Goal: Navigation & Orientation: Find specific page/section

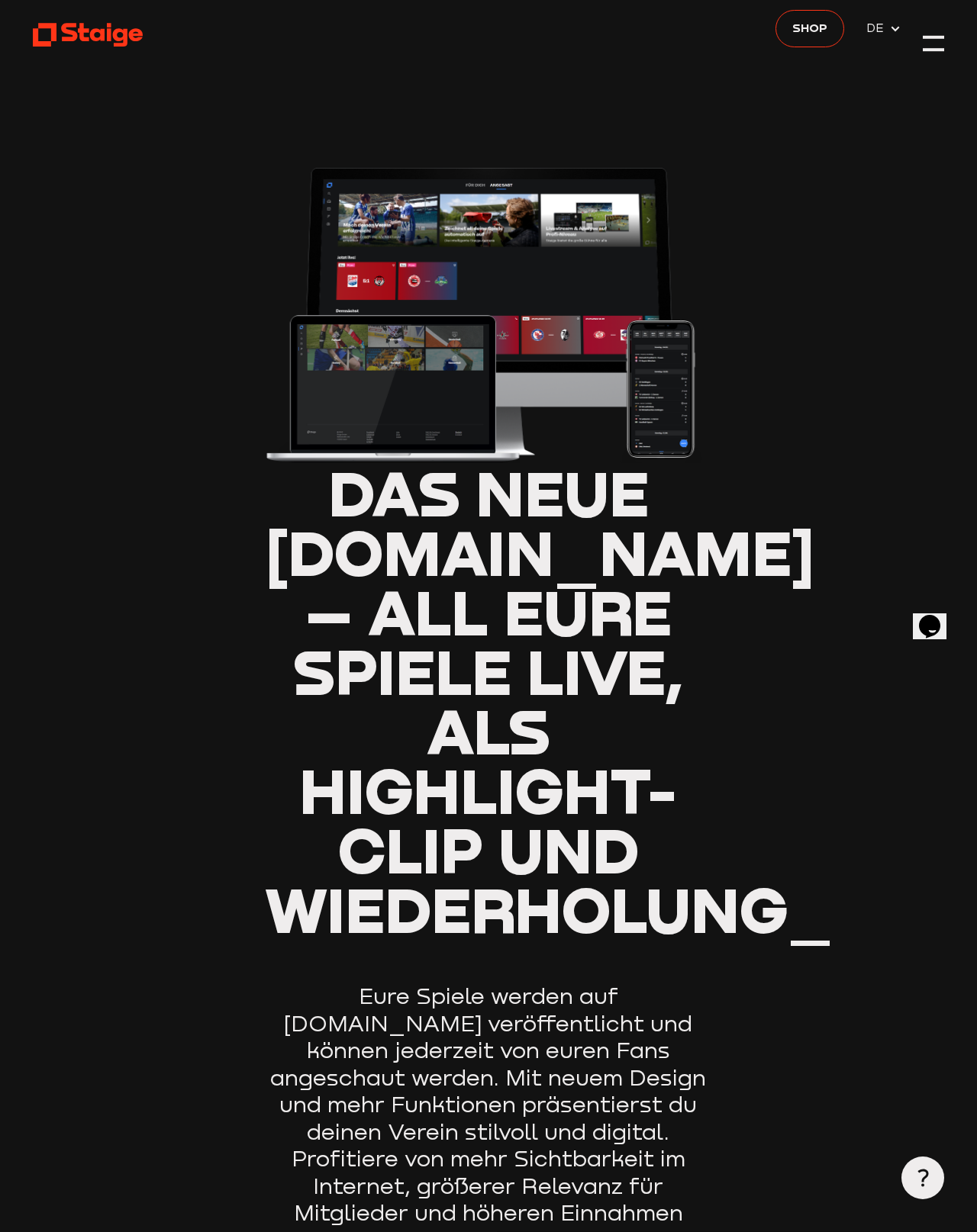
click at [920, 59] on header "Das neue Staige.tv – all eure Spiele live, als Highlight-Clip und Wiederholung_…" at bounding box center [489, 732] width 912 height 1491
click at [920, 36] on div at bounding box center [933, 37] width 21 height 3
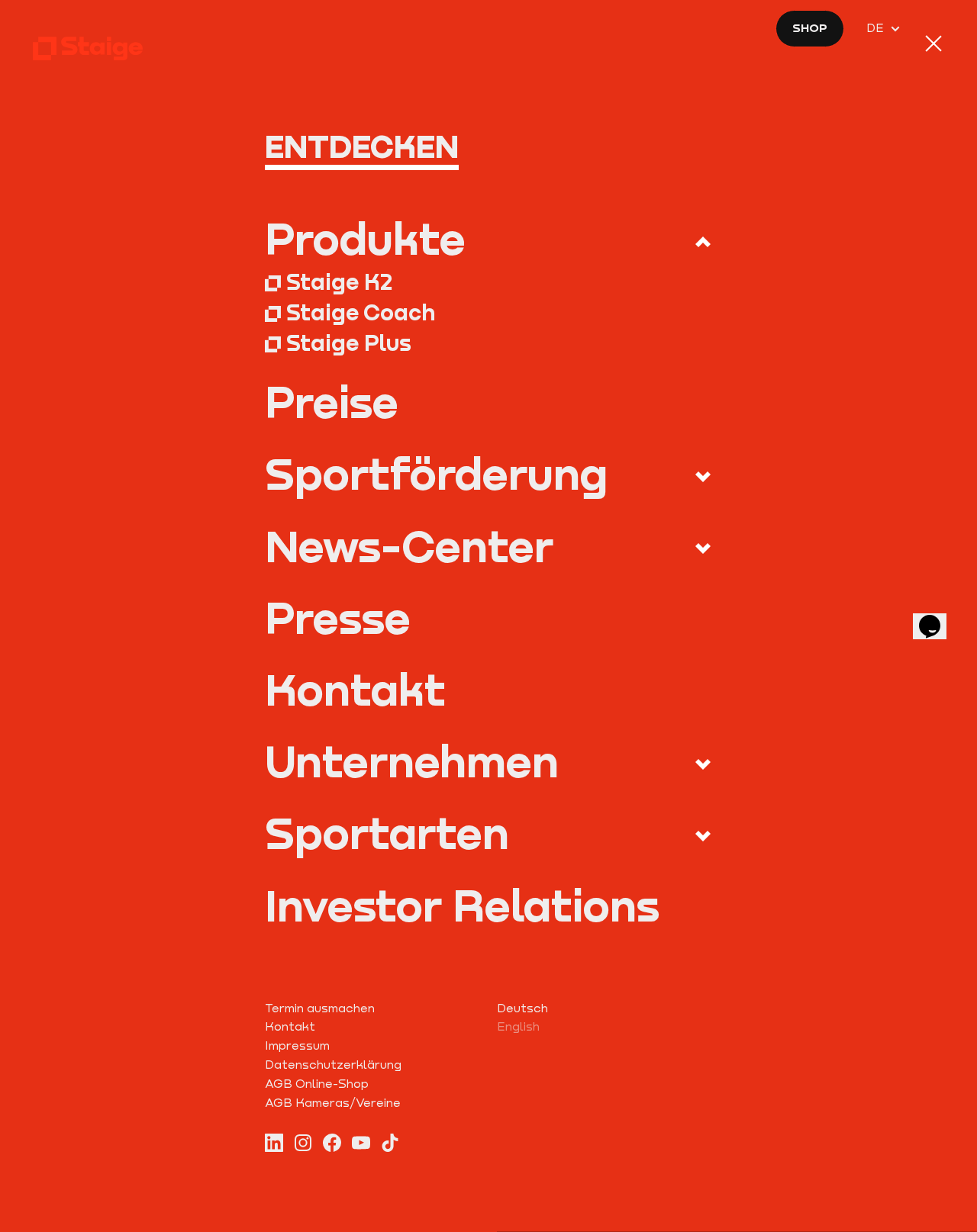
click at [920, 34] on div at bounding box center [933, 44] width 21 height 21
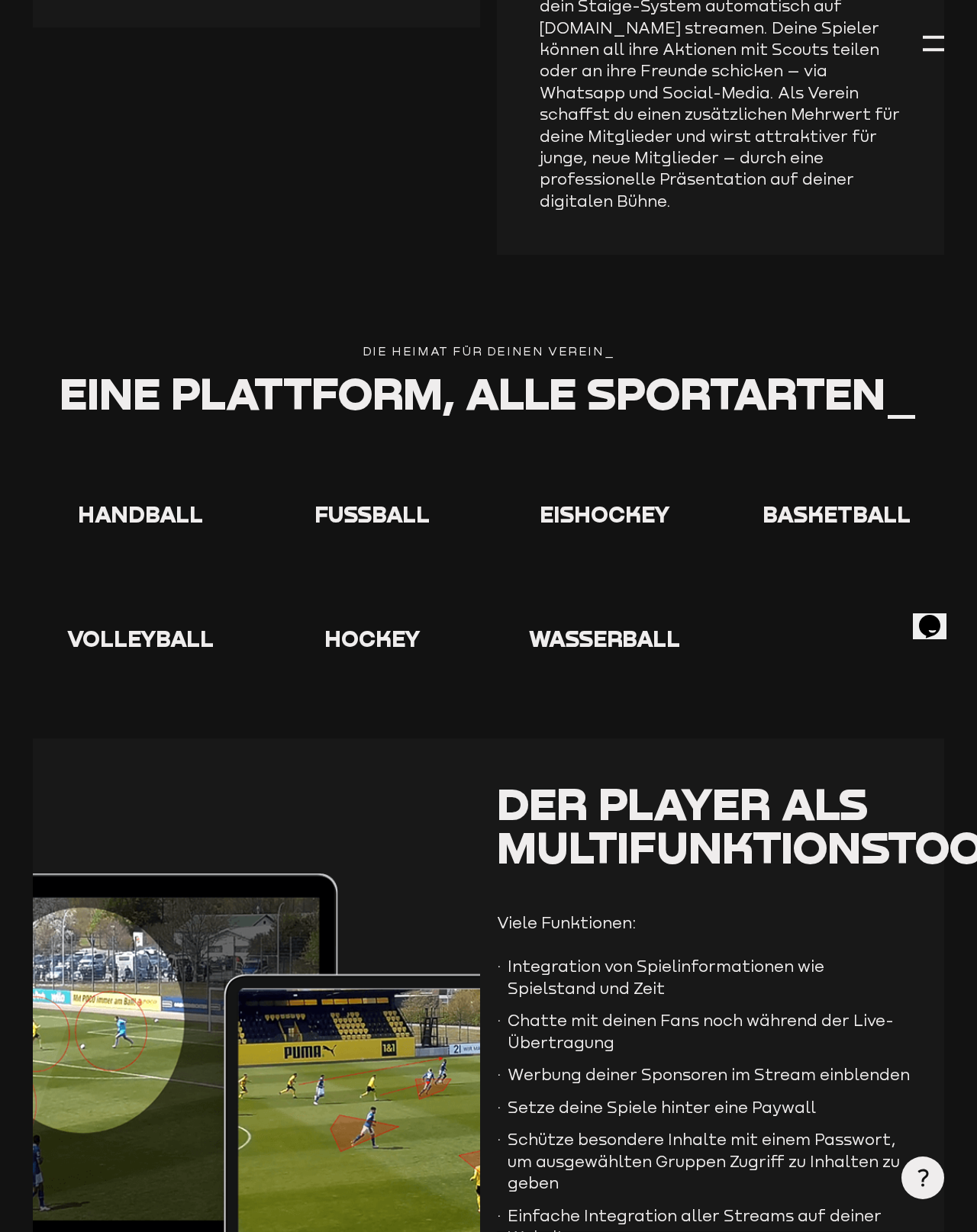
scroll to position [2615, 0]
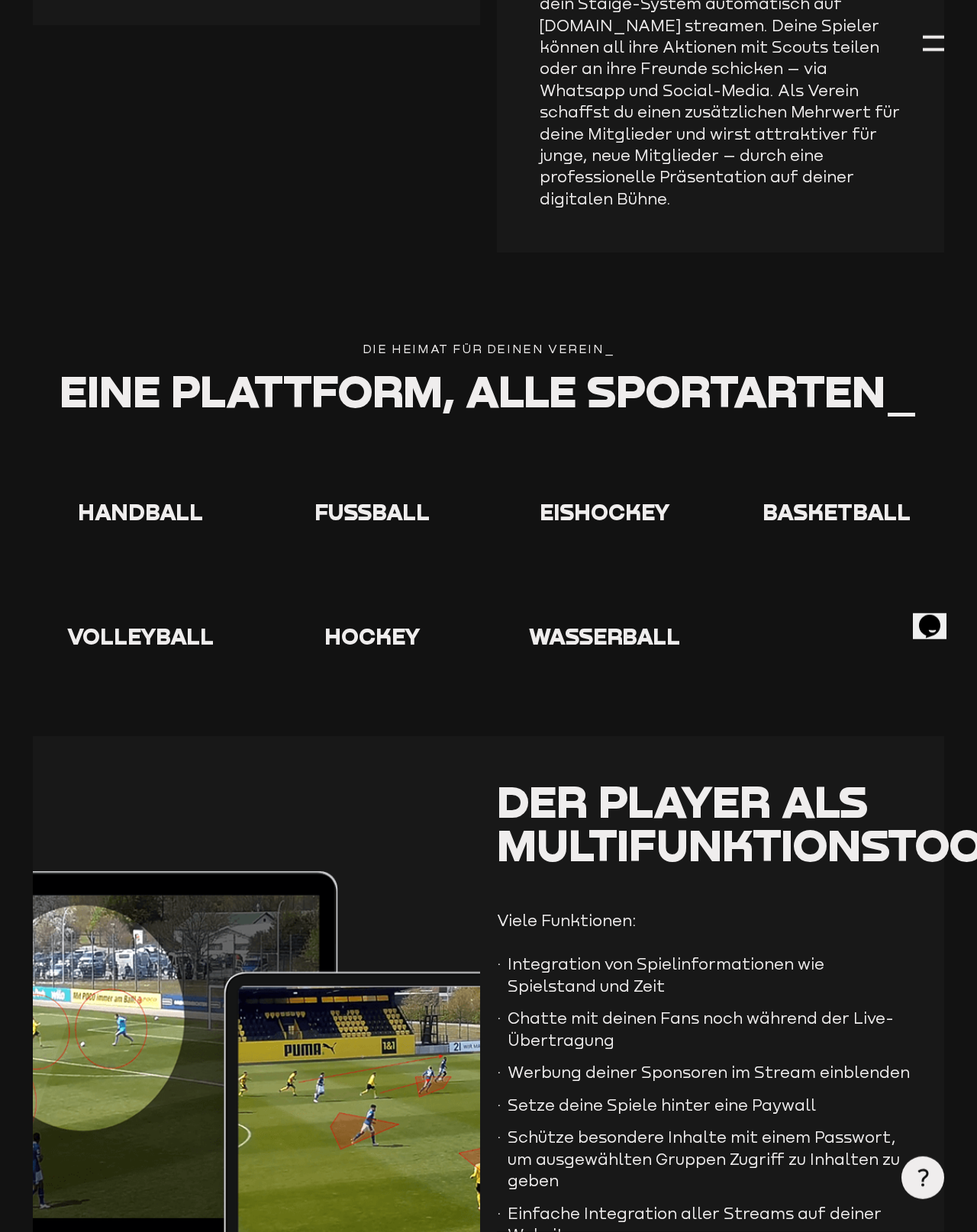
click at [348, 445] on use at bounding box center [348, 445] width 0 height 0
click at [374, 445] on icon at bounding box center [372, 469] width 49 height 49
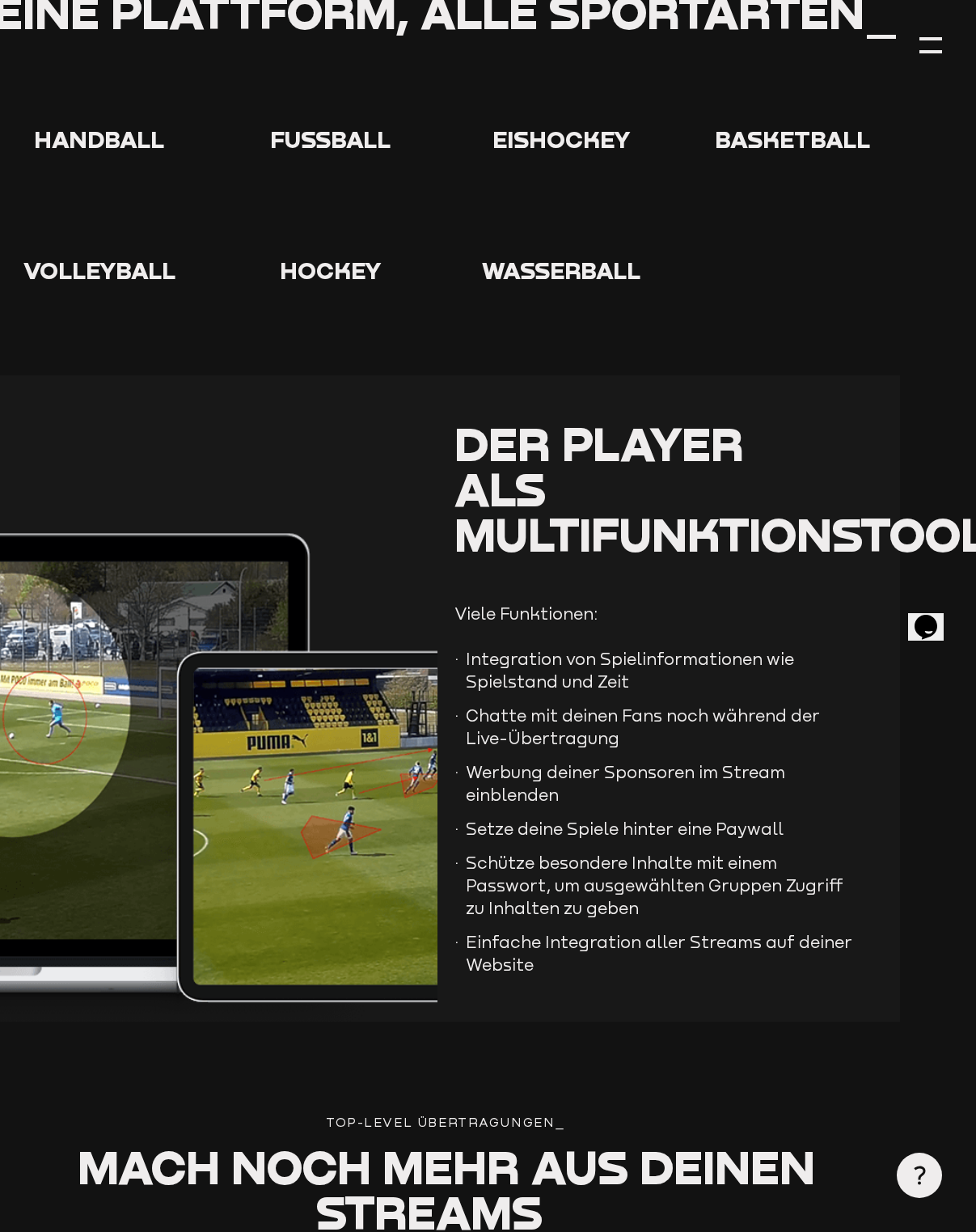
scroll to position [3083, 42]
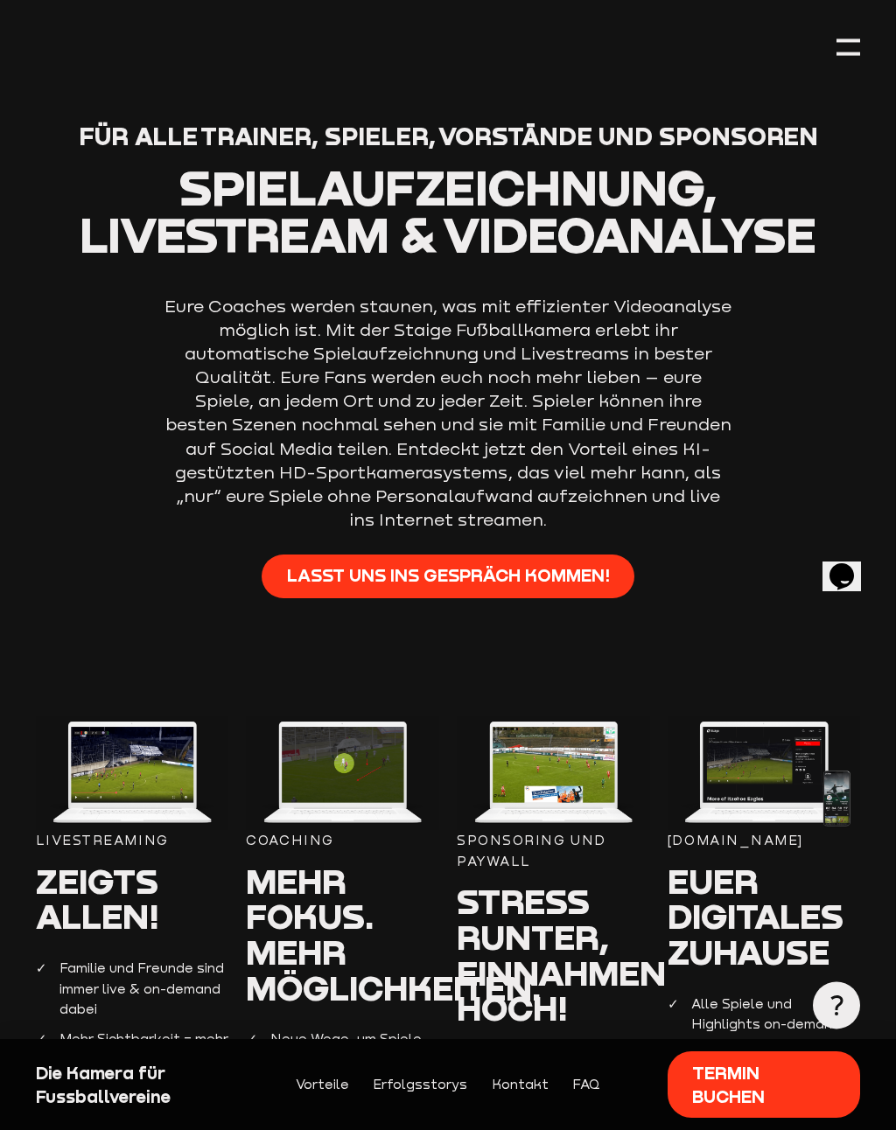
scroll to position [1204, 0]
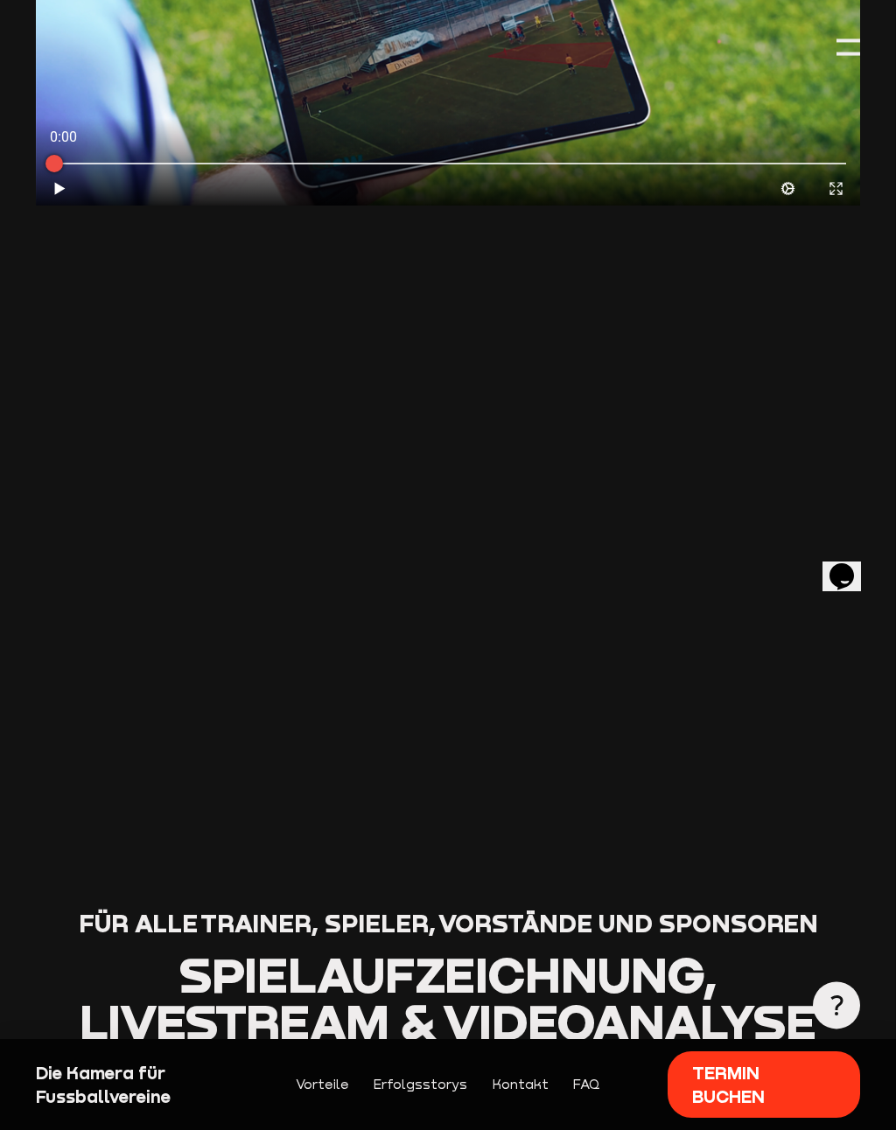
scroll to position [0, 0]
